Goal: Information Seeking & Learning: Learn about a topic

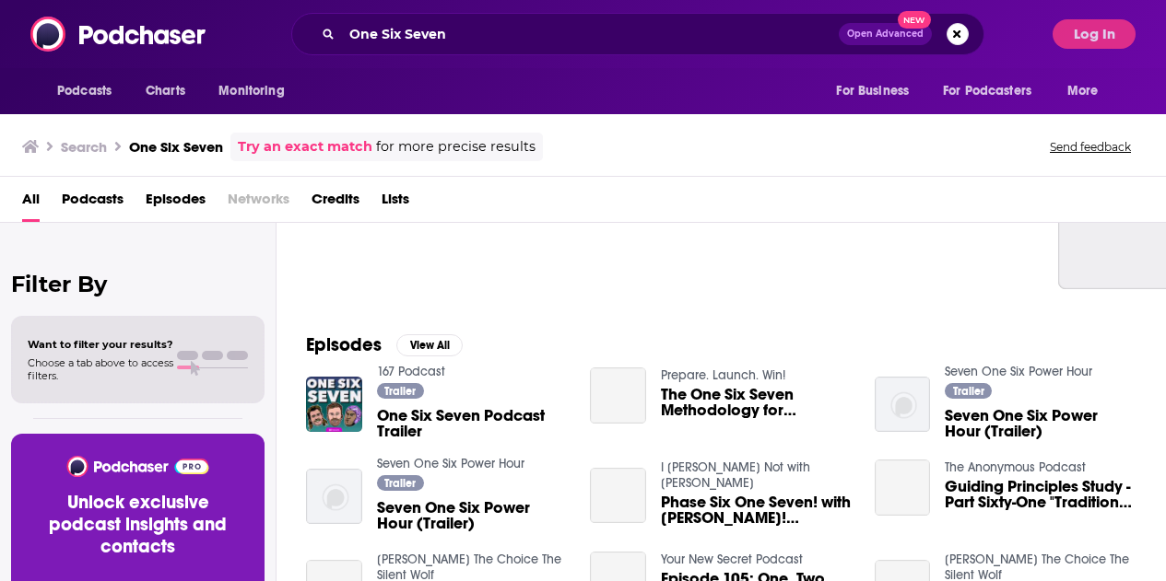
scroll to position [184, 0]
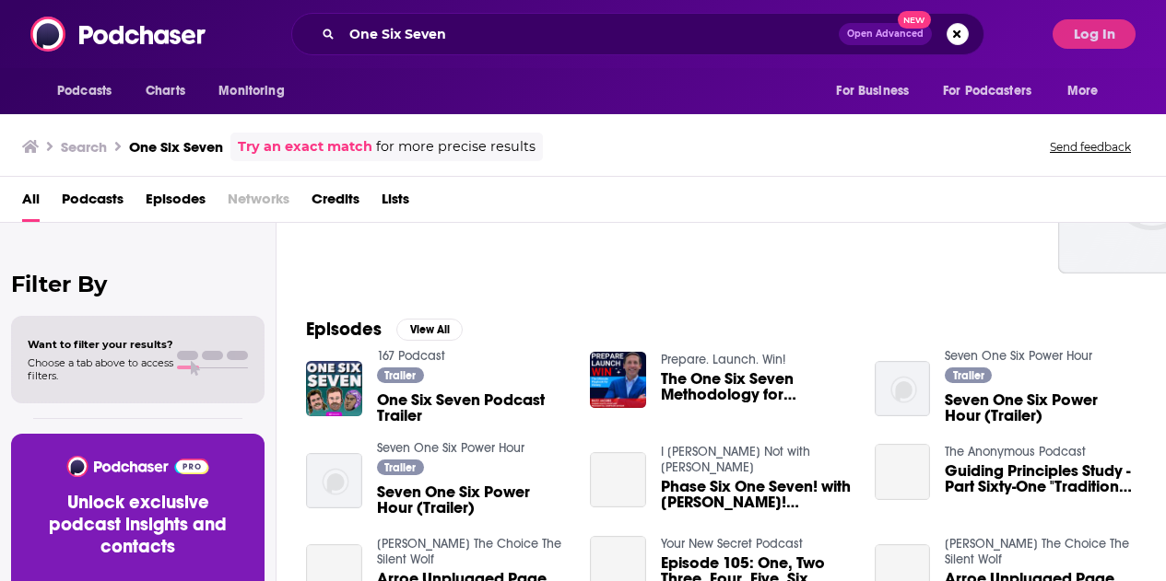
click at [429, 363] on link "167 Podcast" at bounding box center [411, 356] width 68 height 16
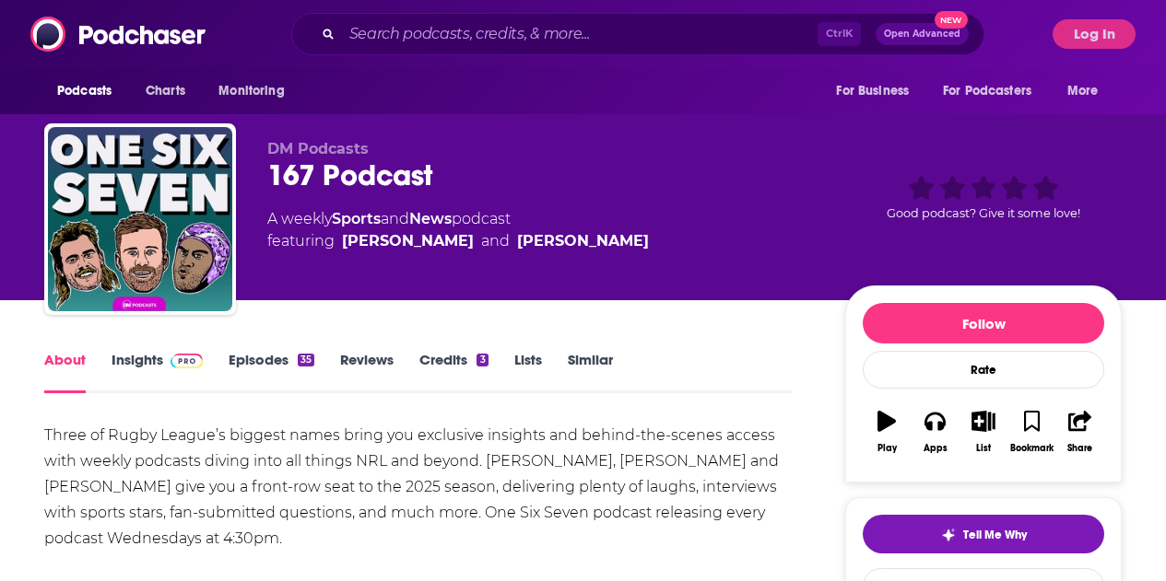
click at [141, 358] on link "Insights" at bounding box center [156, 372] width 91 height 42
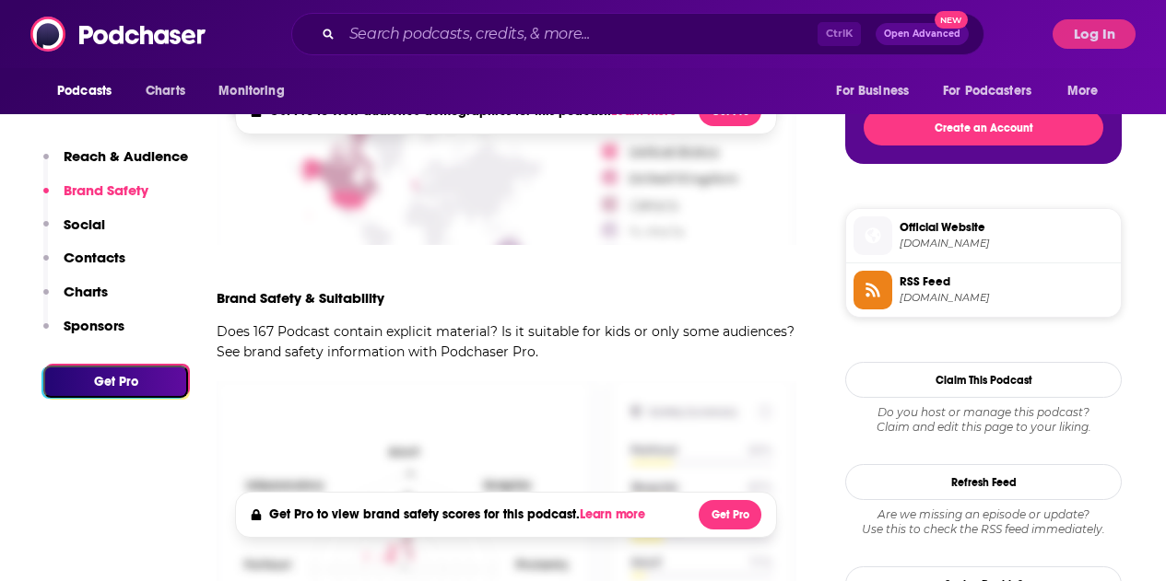
scroll to position [461, 0]
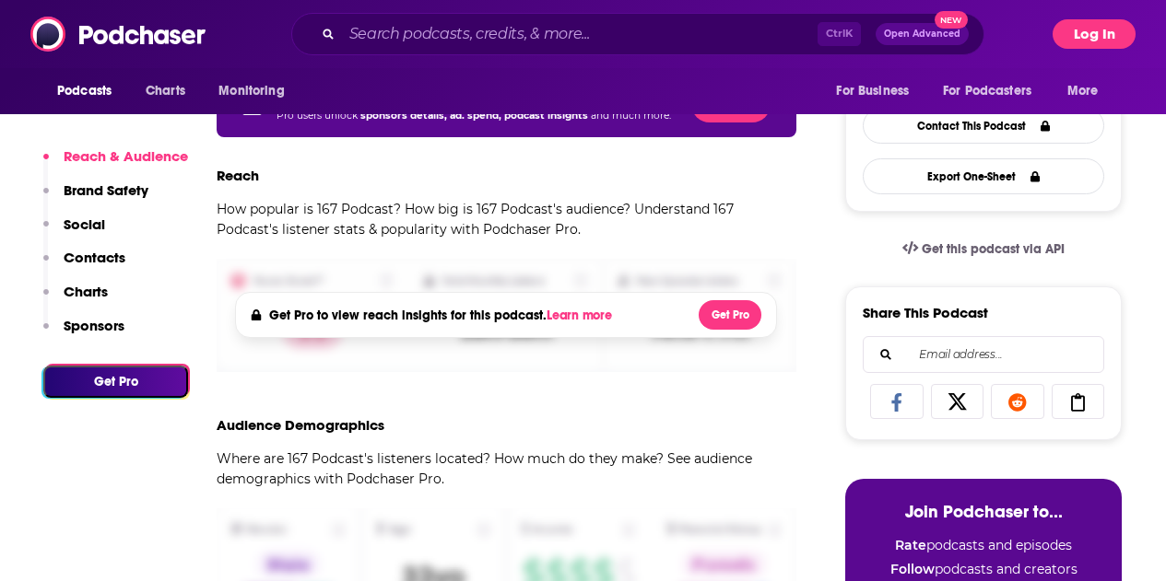
click at [1095, 31] on button "Log In" at bounding box center [1093, 33] width 83 height 29
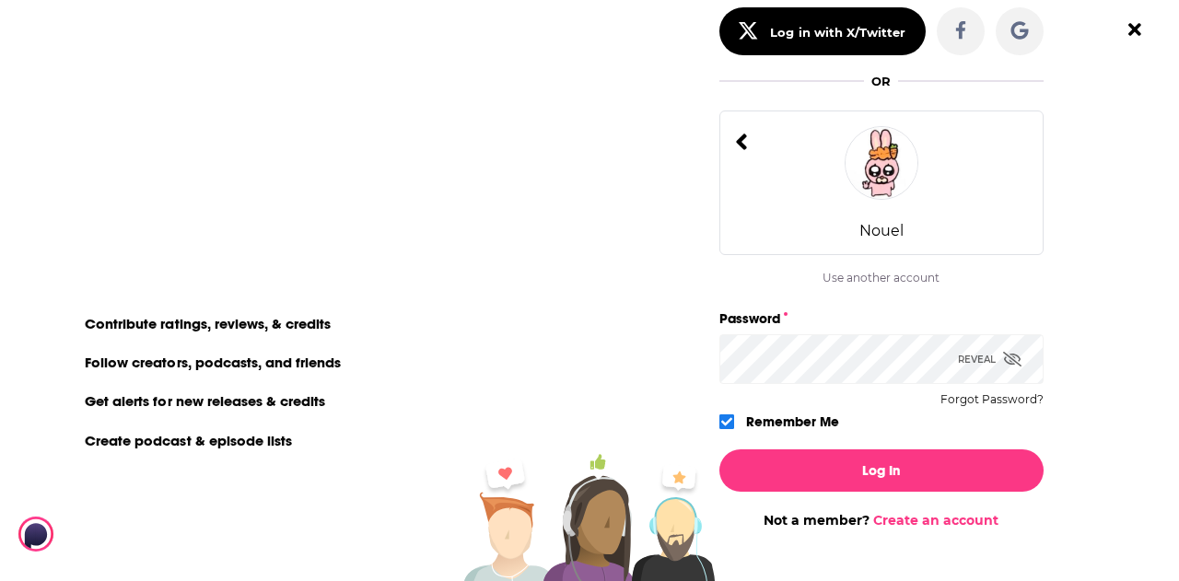
scroll to position [201, 0]
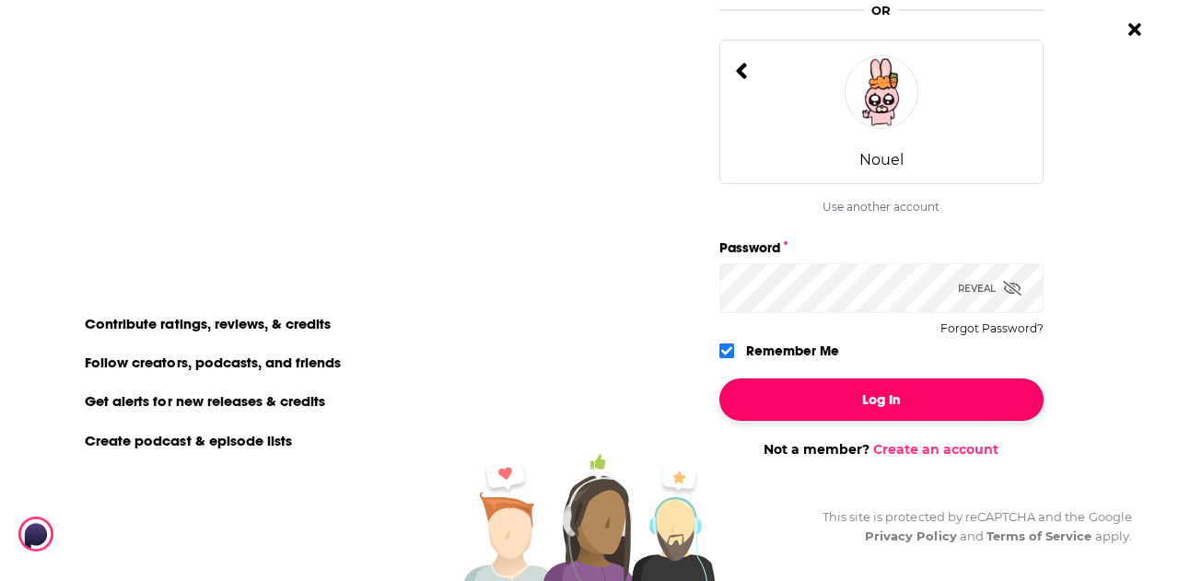
click at [850, 404] on button "Log In" at bounding box center [882, 400] width 324 height 42
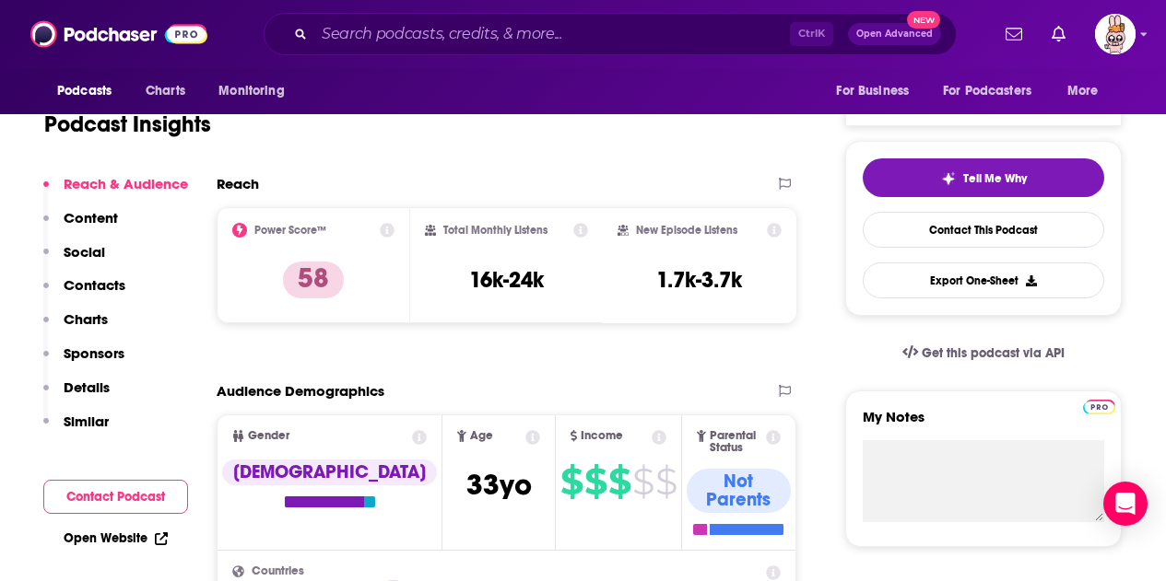
scroll to position [369, 0]
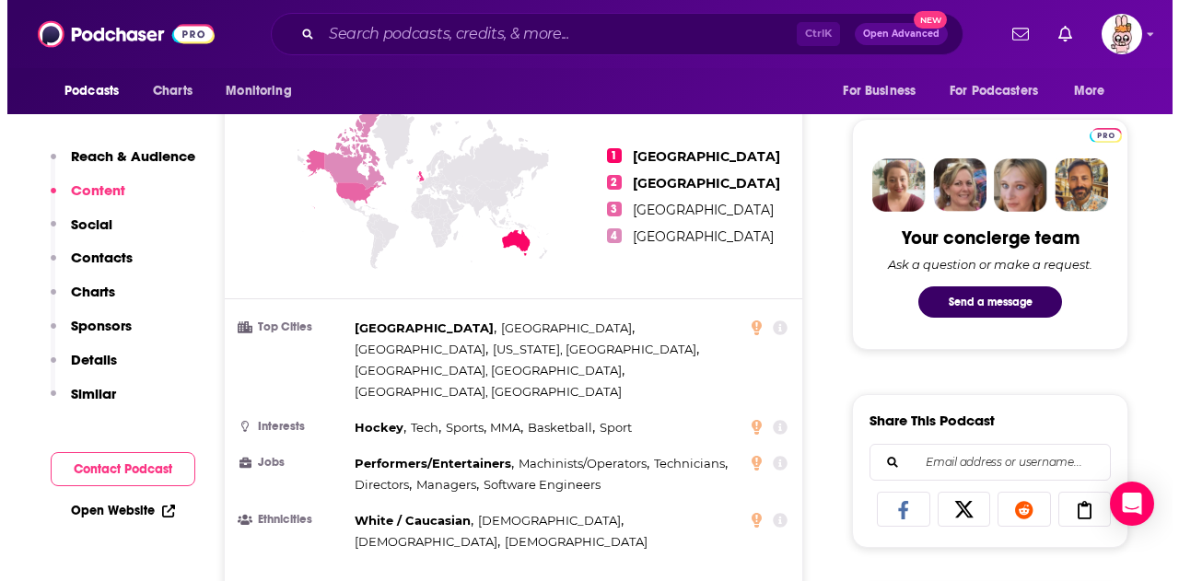
scroll to position [0, 0]
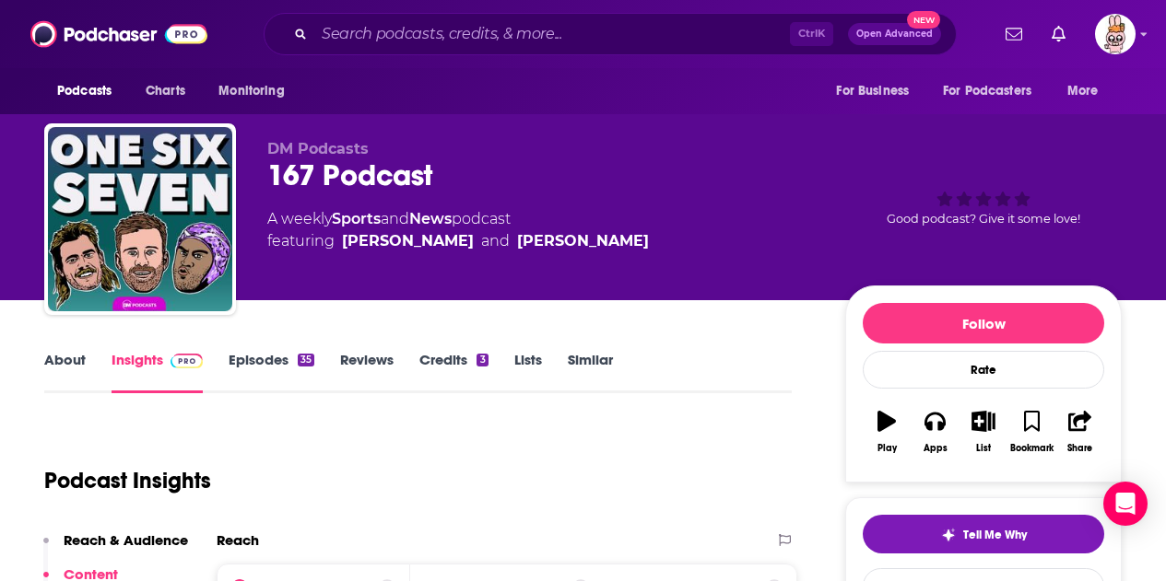
click at [258, 358] on link "Episodes 35" at bounding box center [271, 372] width 86 height 42
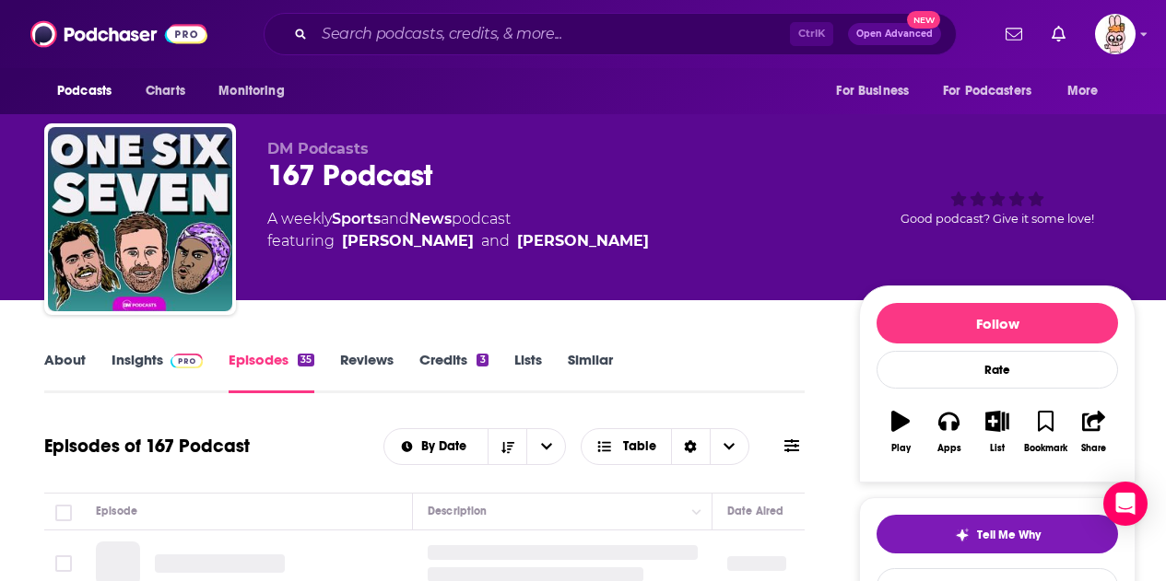
click at [153, 364] on link "Insights" at bounding box center [156, 372] width 91 height 42
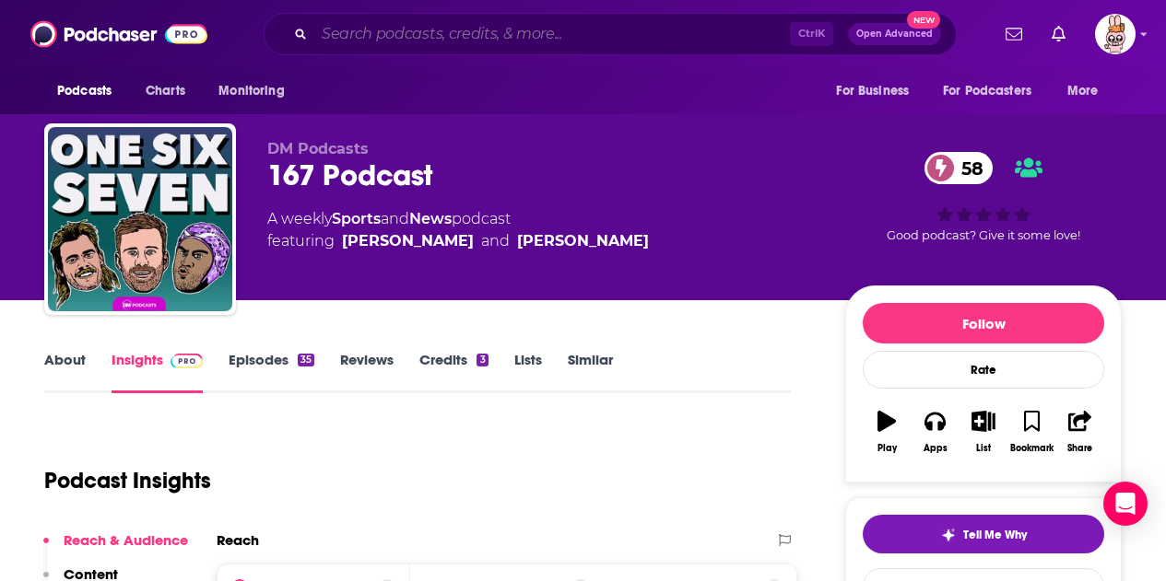
click at [486, 30] on input "Search podcasts, credits, & more..." at bounding box center [551, 33] width 475 height 29
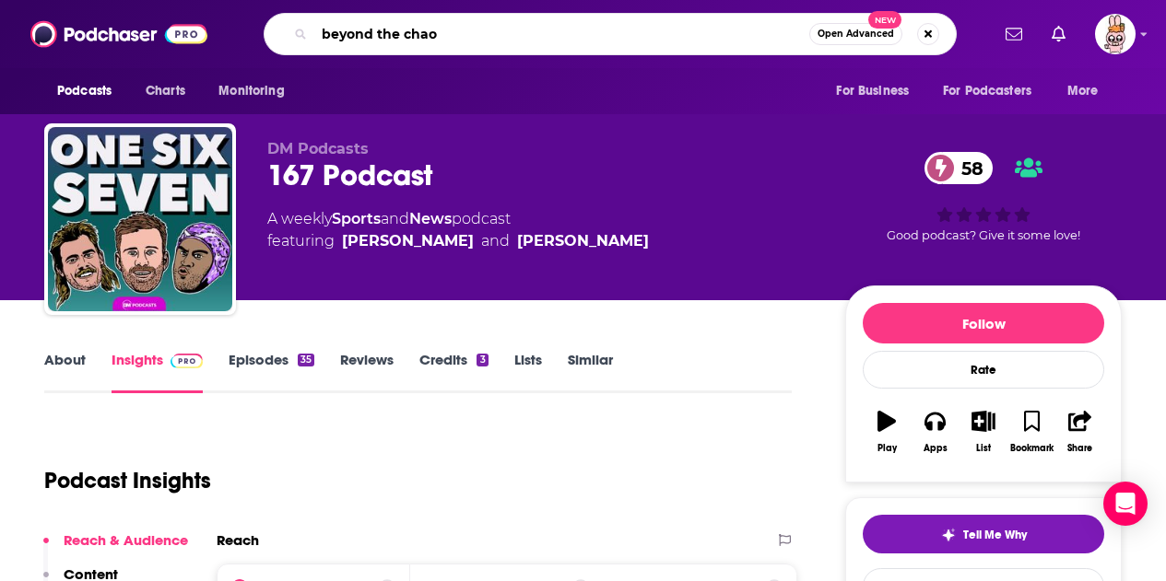
type input "beyond the chaos"
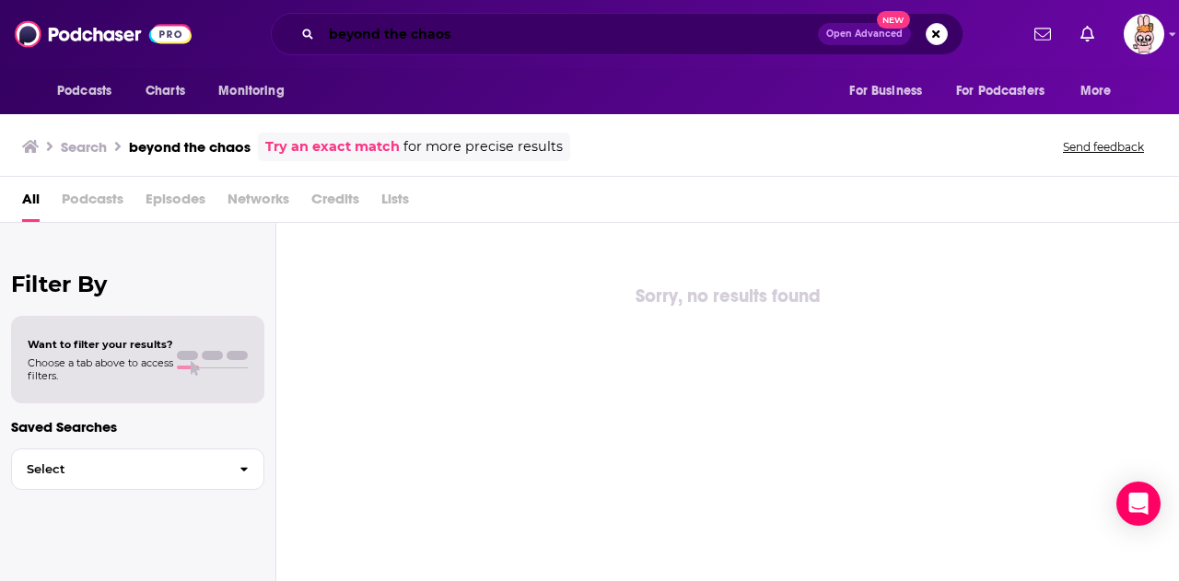
click at [609, 41] on input "beyond the chaos" at bounding box center [570, 33] width 497 height 29
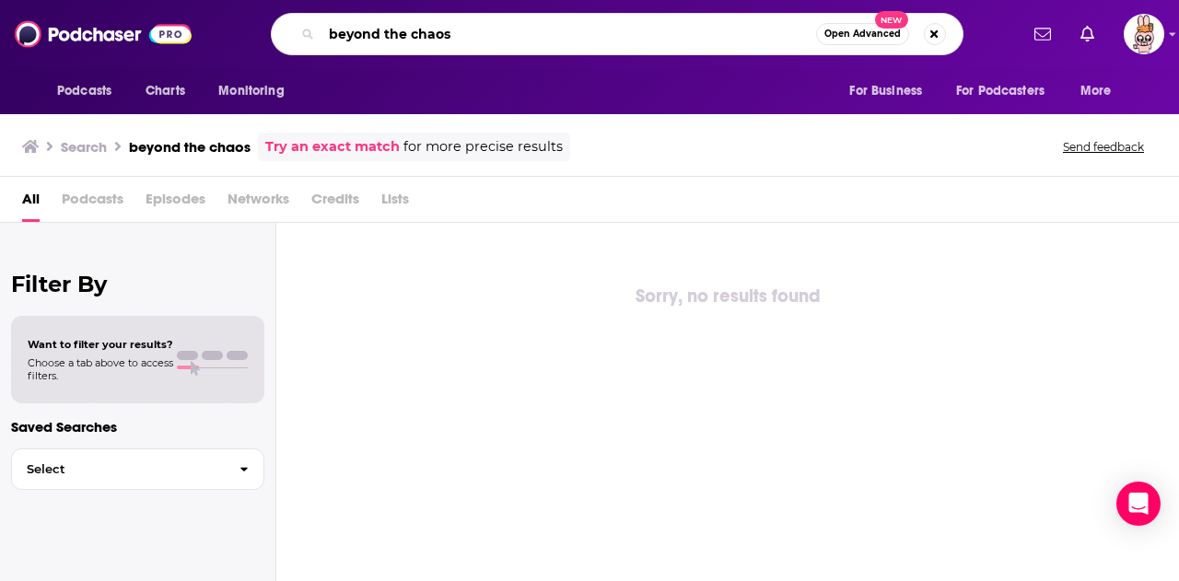
drag, startPoint x: 474, startPoint y: 32, endPoint x: 218, endPoint y: 31, distance: 256.1
click at [218, 31] on div "beyond the chaos Open Advanced New" at bounding box center [617, 34] width 802 height 42
paste input "Beyond the C"
type input "Beyond the Chaos"
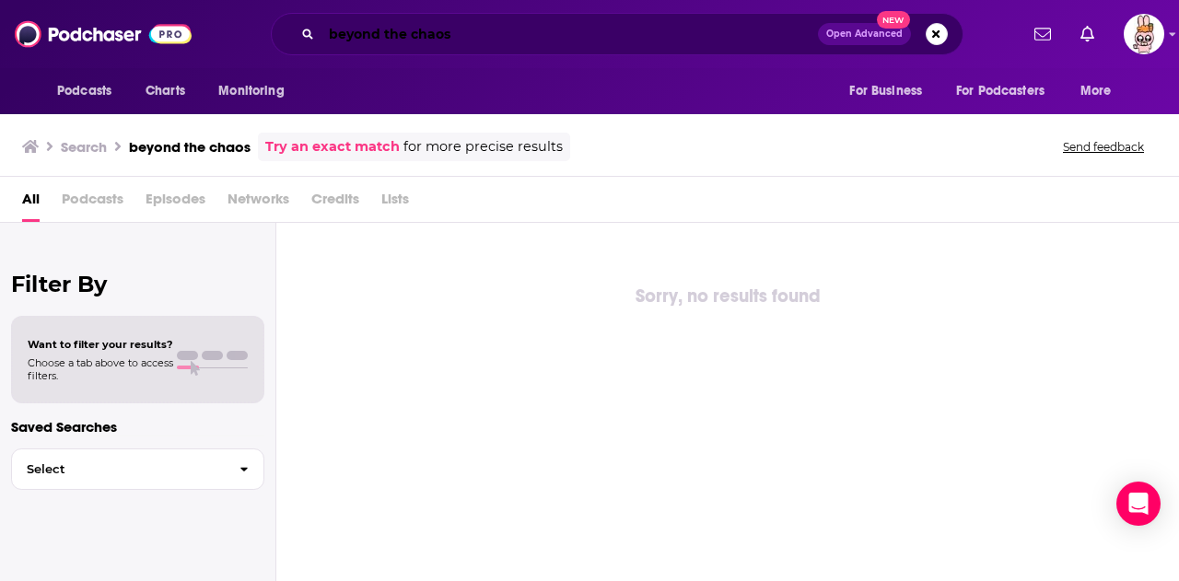
click at [550, 26] on input "beyond the chaos" at bounding box center [570, 33] width 497 height 29
click at [90, 146] on h3 "Search" at bounding box center [84, 147] width 46 height 18
click at [440, 29] on input "beyond the chaos" at bounding box center [570, 33] width 497 height 29
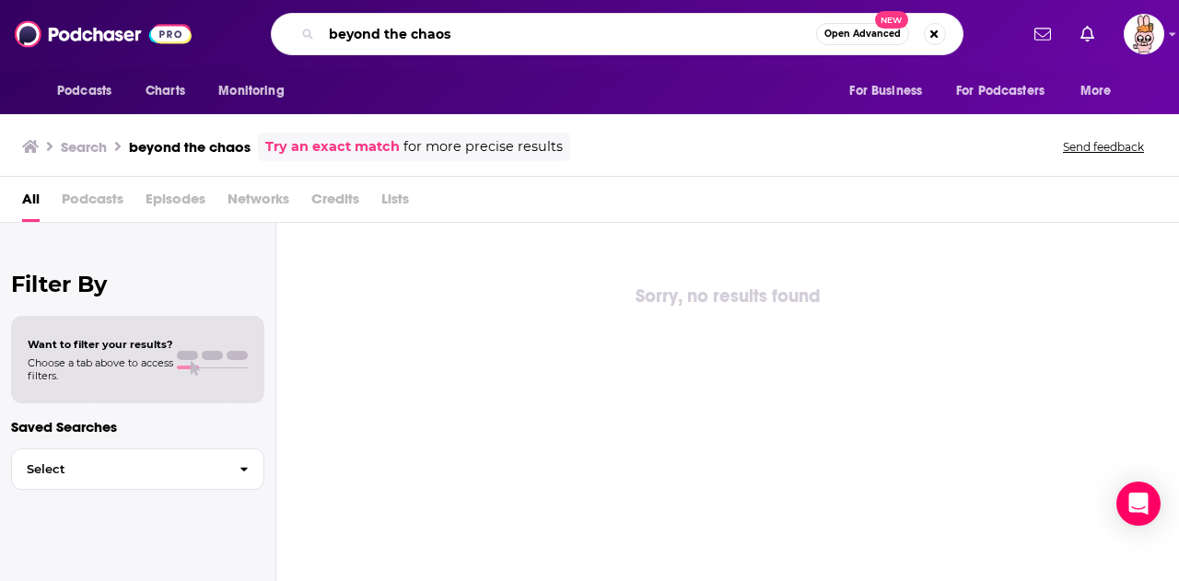
click at [468, 31] on input "beyond the chaos" at bounding box center [569, 33] width 495 height 29
click at [615, 38] on input "beyond the chaos" at bounding box center [569, 33] width 495 height 29
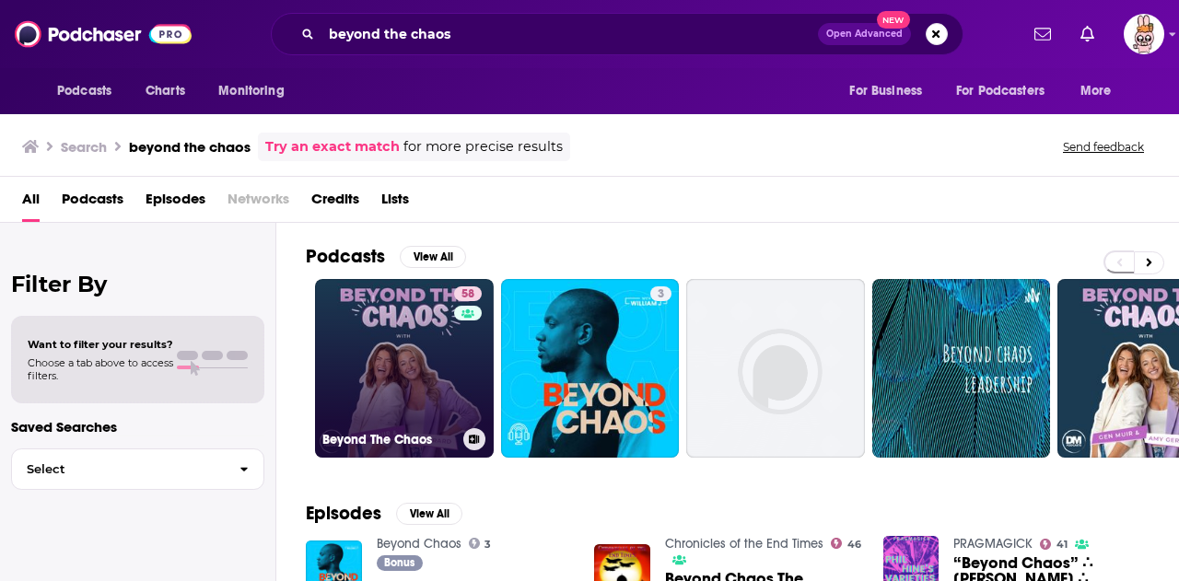
click at [385, 377] on link "58 Beyond The Chaos" at bounding box center [404, 368] width 179 height 179
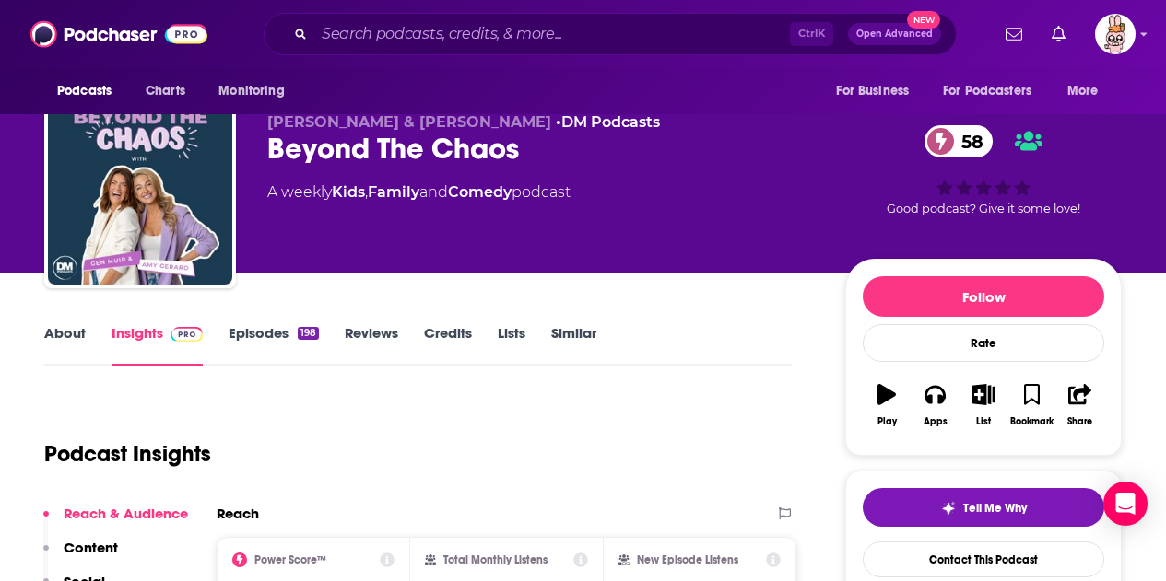
scroll to position [26, 0]
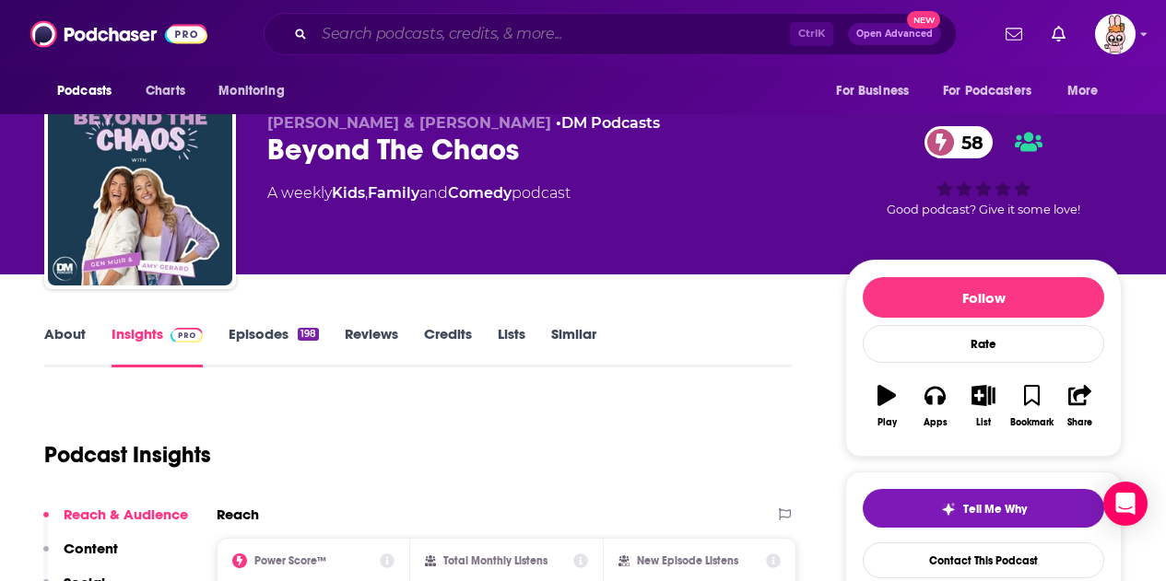
click at [463, 28] on input "Search podcasts, credits, & more..." at bounding box center [551, 33] width 475 height 29
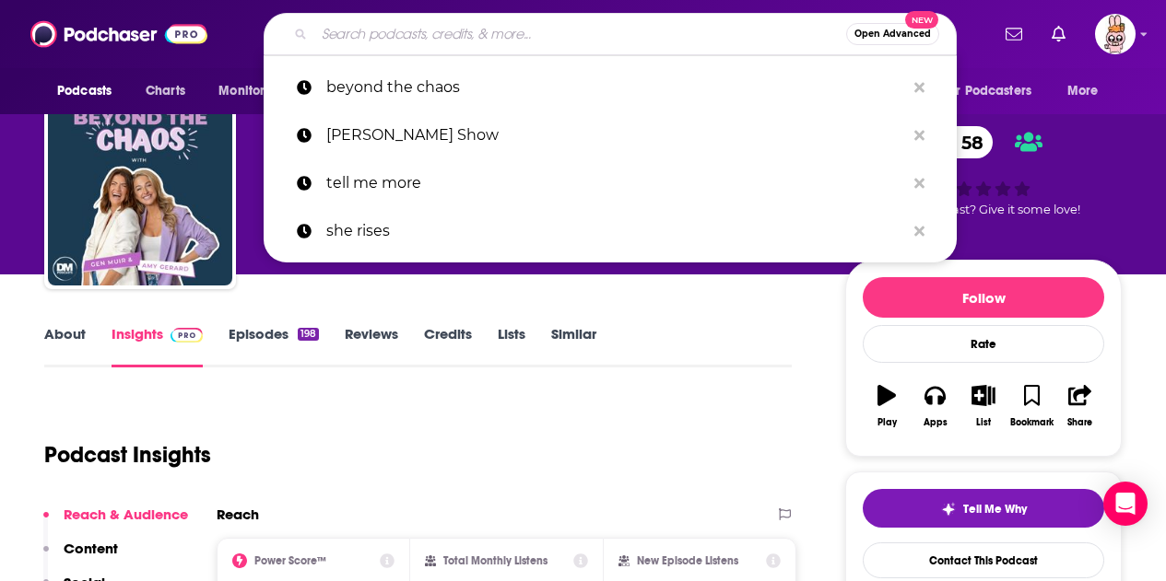
paste input "Certified yappers"
type input "Certified yappers"
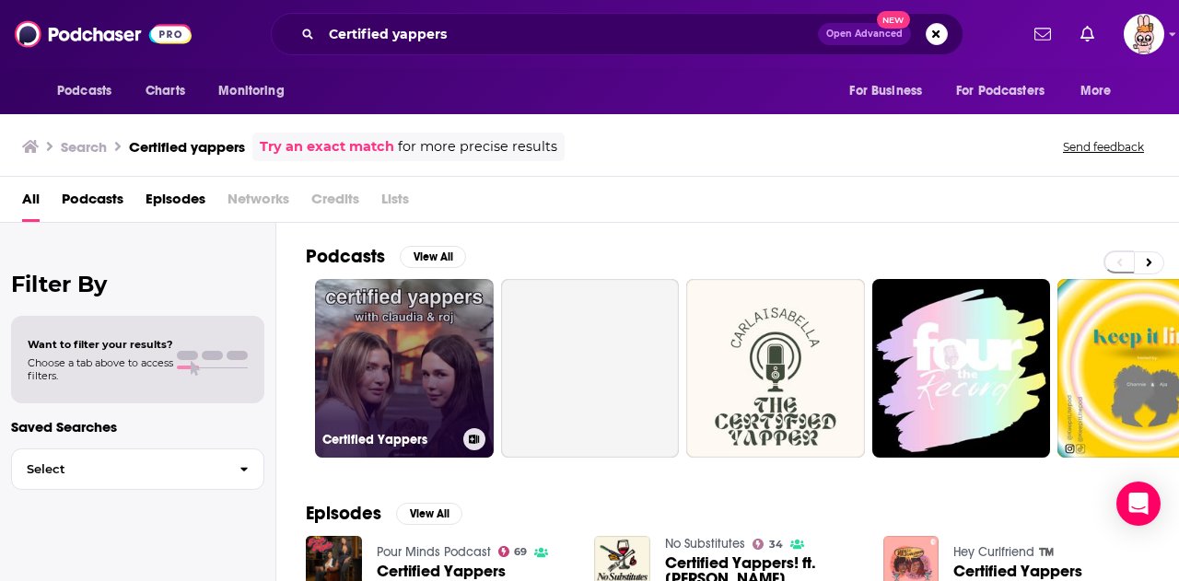
click at [396, 354] on link "Certified Yappers" at bounding box center [404, 368] width 179 height 179
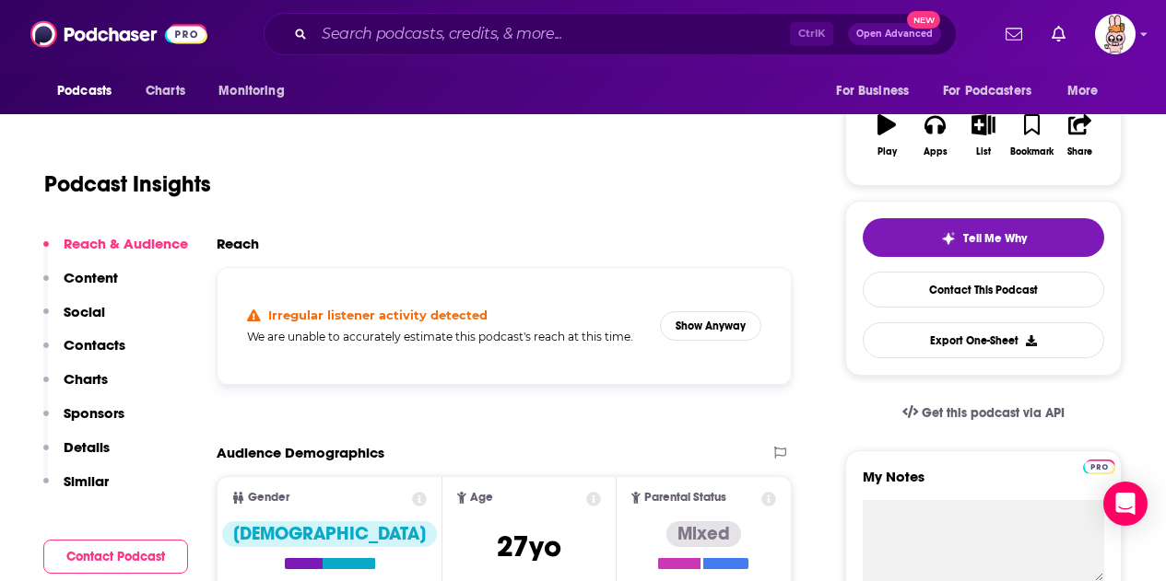
scroll to position [184, 0]
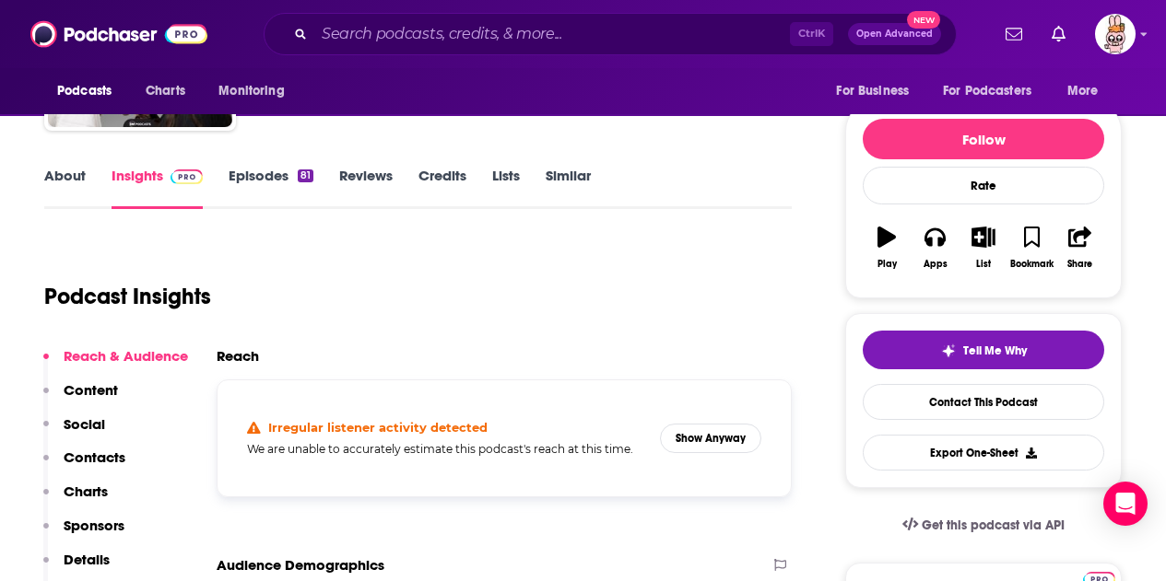
click at [255, 196] on link "Episodes 81" at bounding box center [270, 188] width 85 height 42
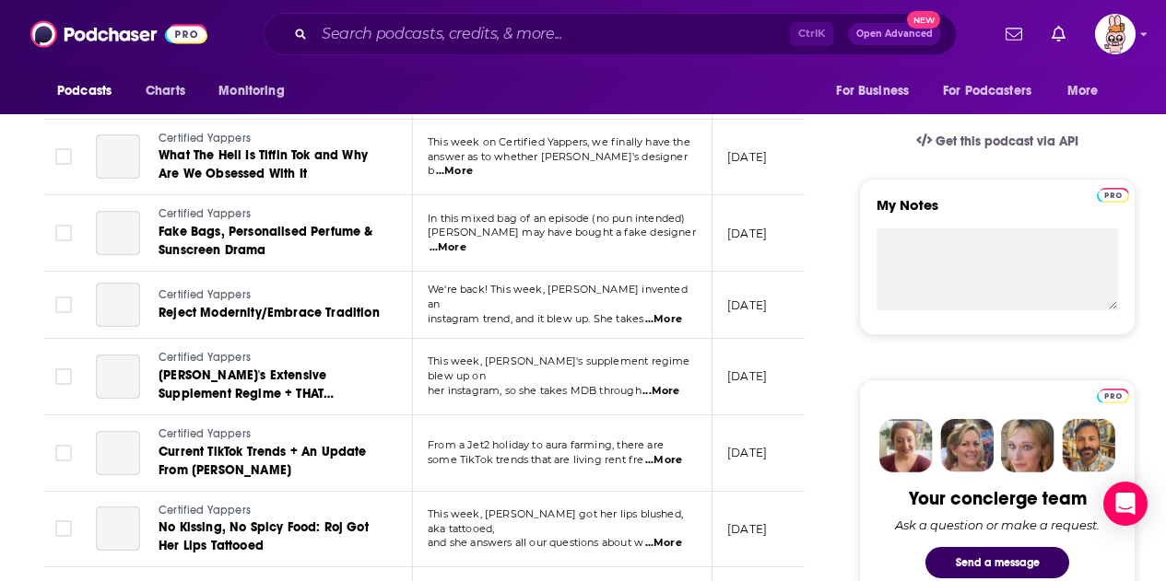
scroll to position [193, 0]
